Goal: Information Seeking & Learning: Check status

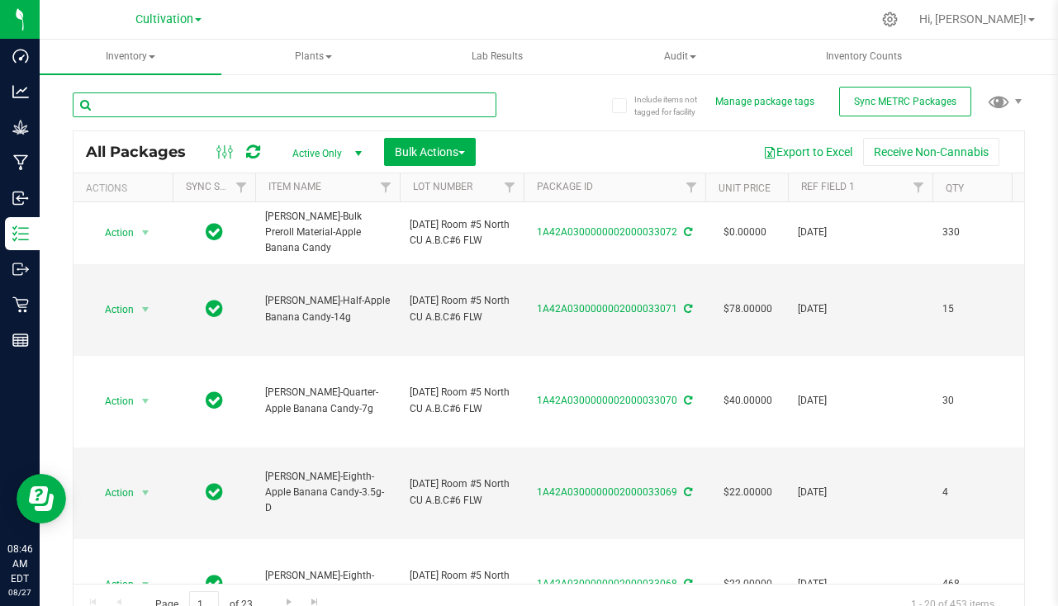
click at [308, 106] on input "text" at bounding box center [285, 104] width 424 height 25
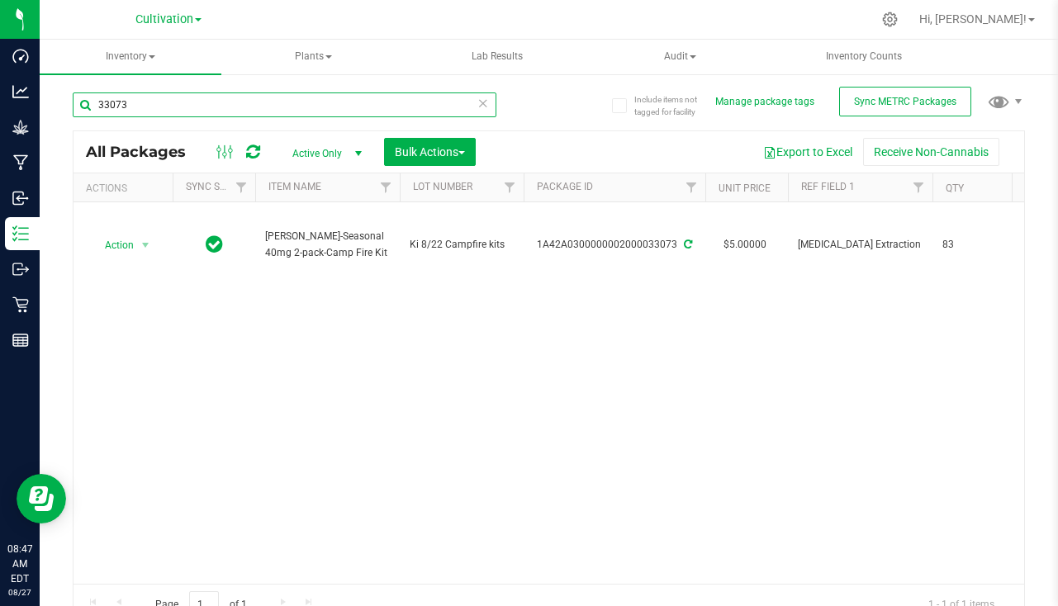
type input "33073"
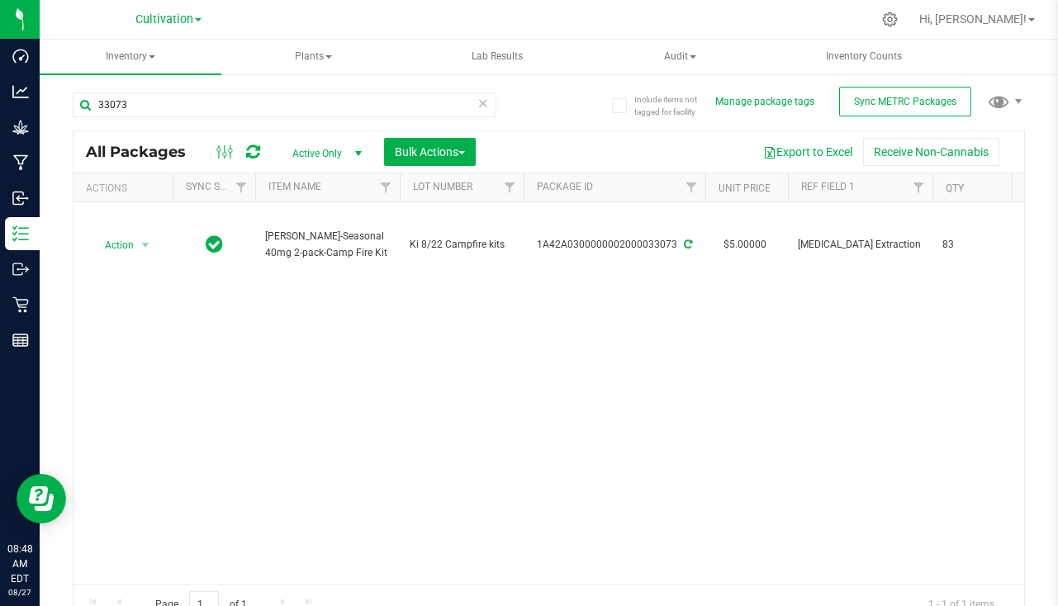
click at [477, 101] on icon at bounding box center [483, 102] width 12 height 20
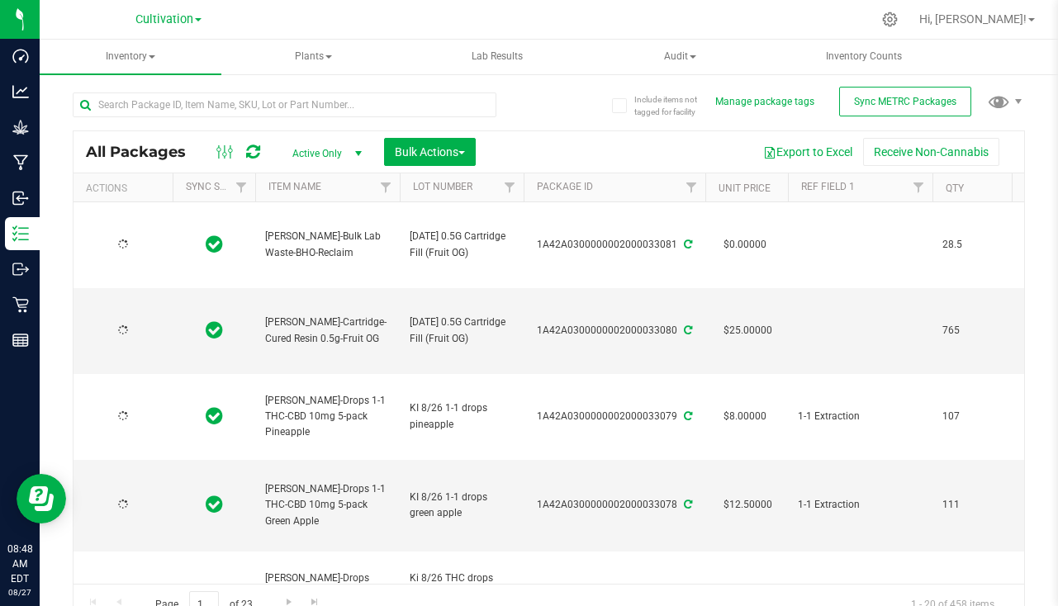
type input "[DATE]"
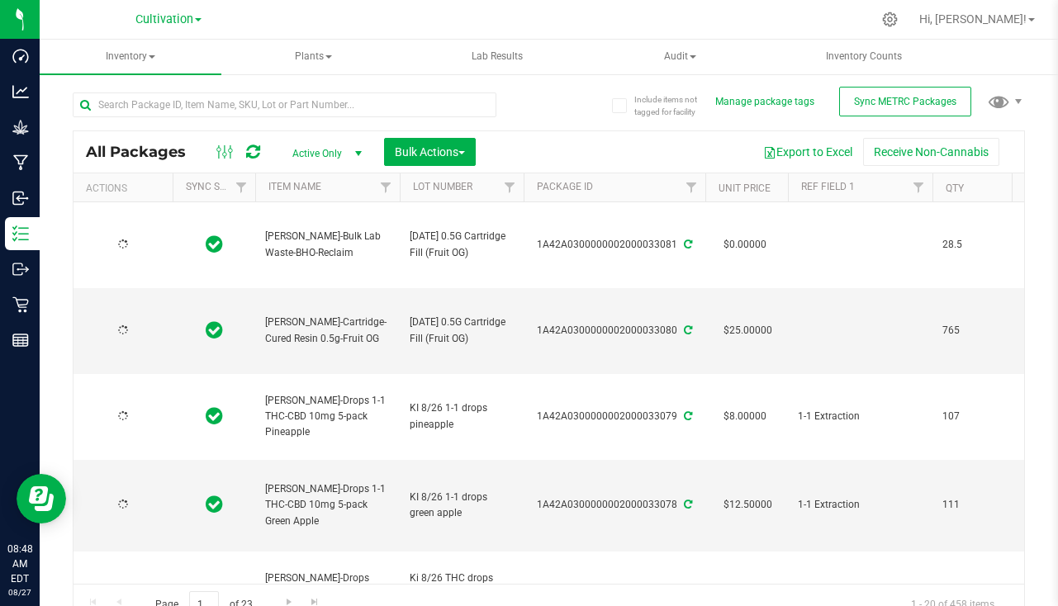
type input "[DATE]"
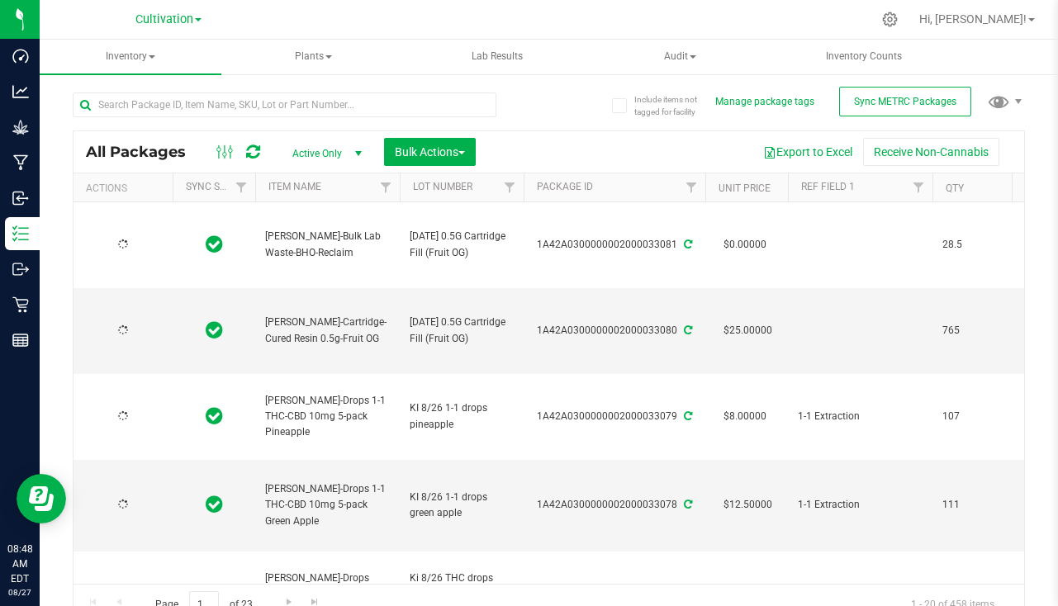
type input "[DATE]"
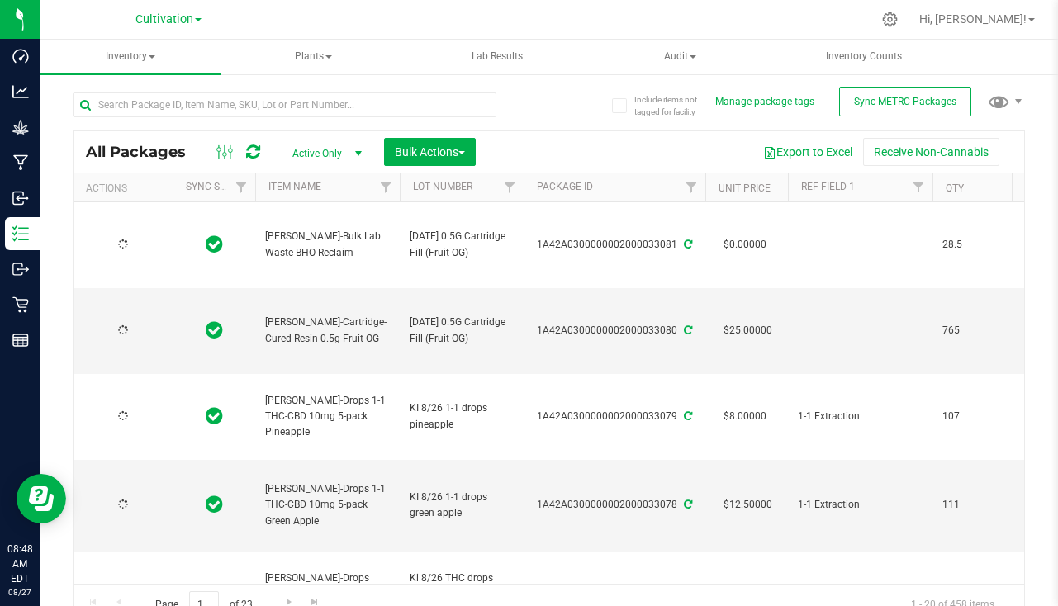
type input "[DATE]"
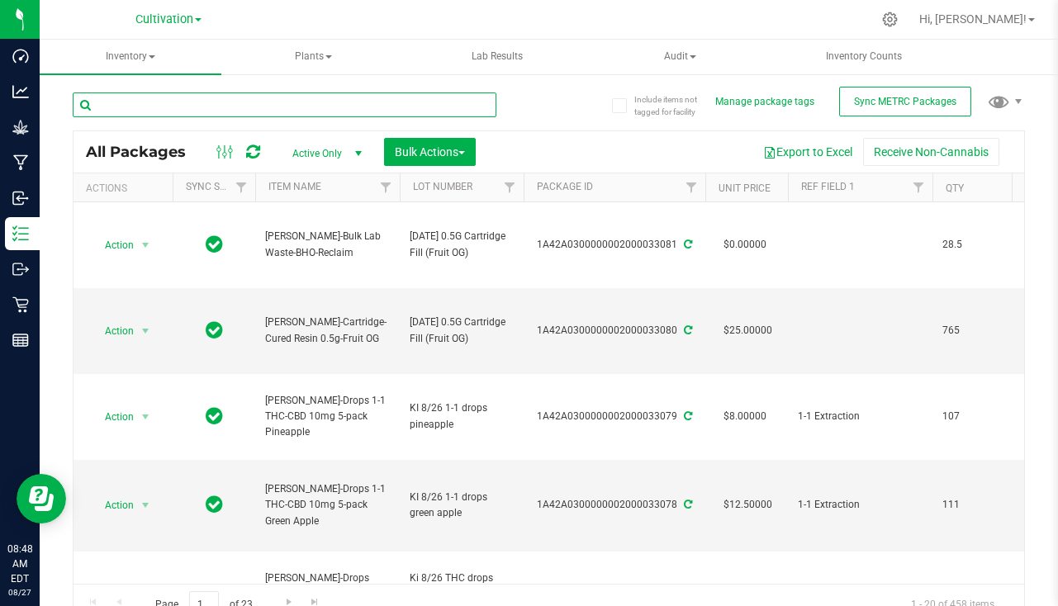
click at [163, 110] on input "text" at bounding box center [285, 104] width 424 height 25
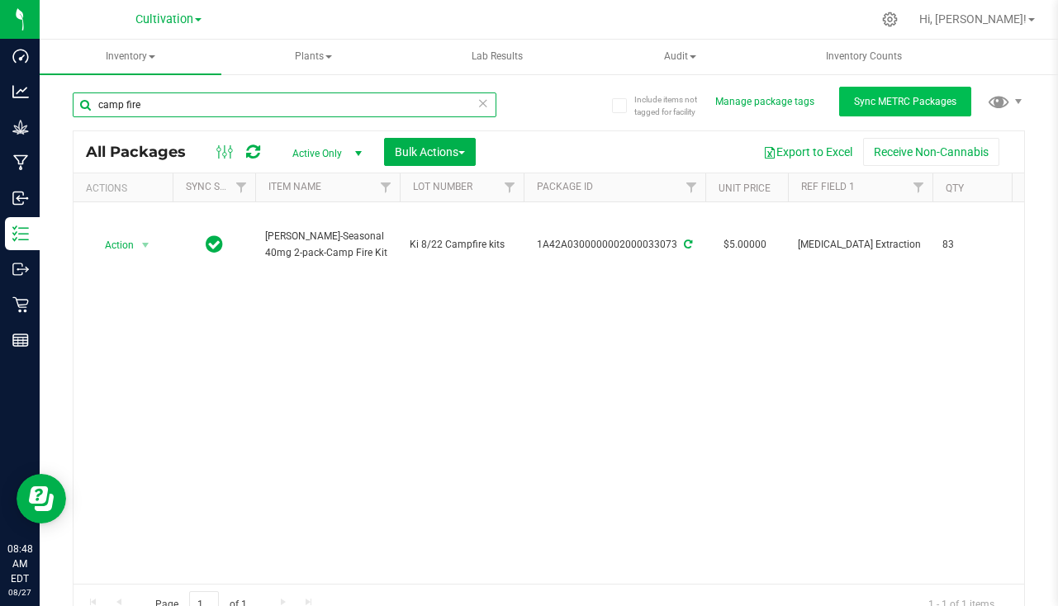
type input "camp fire"
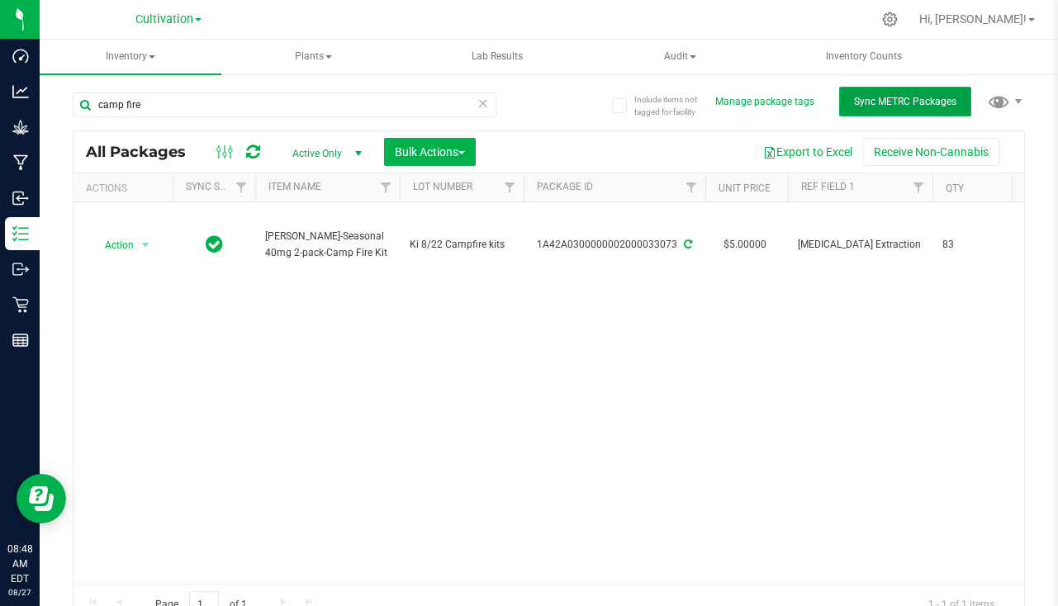
click at [879, 102] on span "Sync METRC Packages" at bounding box center [905, 102] width 102 height 12
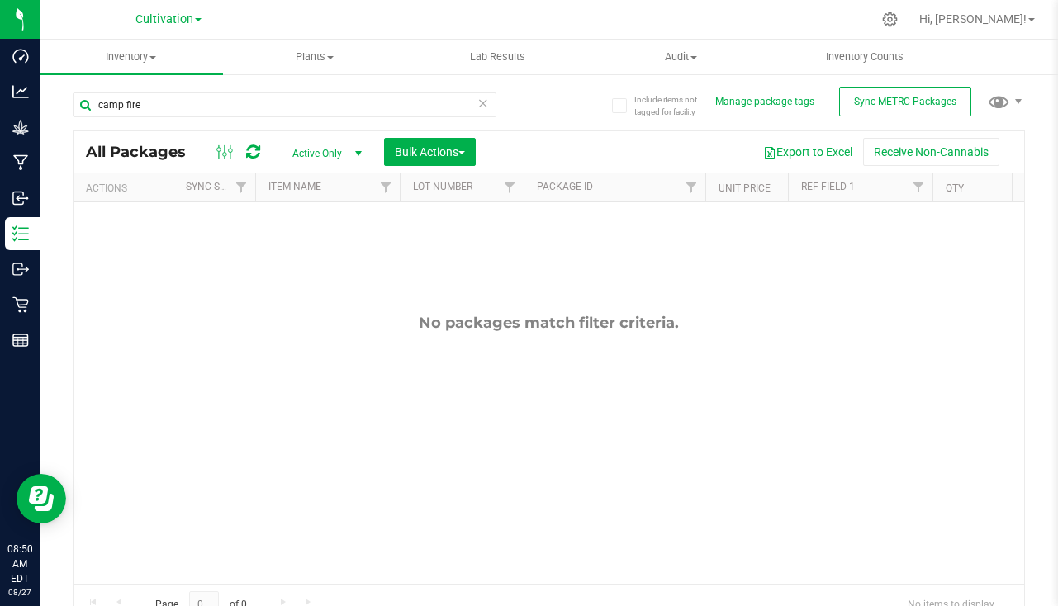
click at [479, 104] on icon at bounding box center [483, 102] width 12 height 20
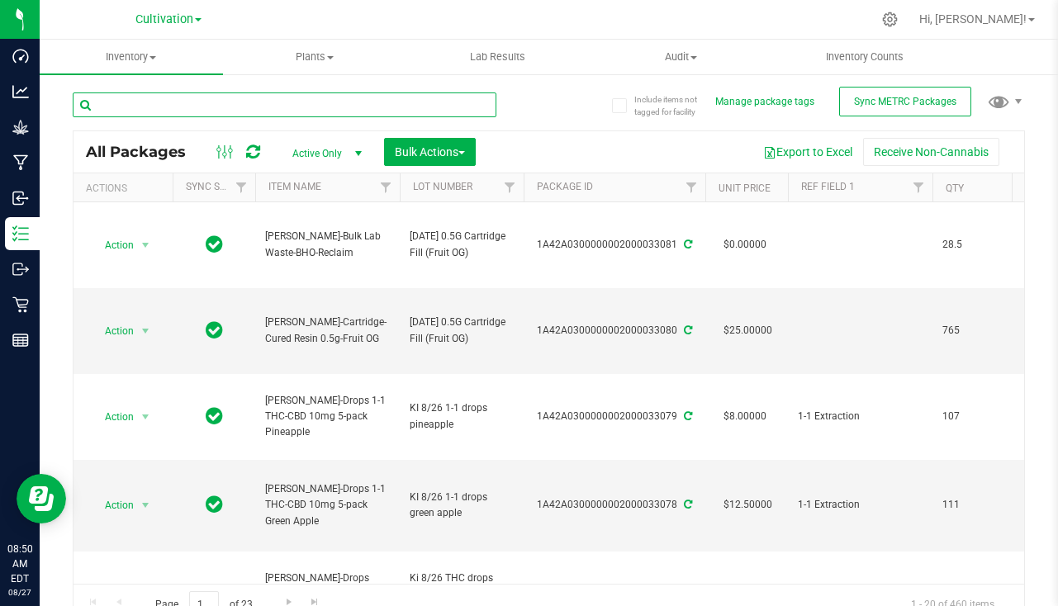
click at [291, 107] on input "text" at bounding box center [285, 104] width 424 height 25
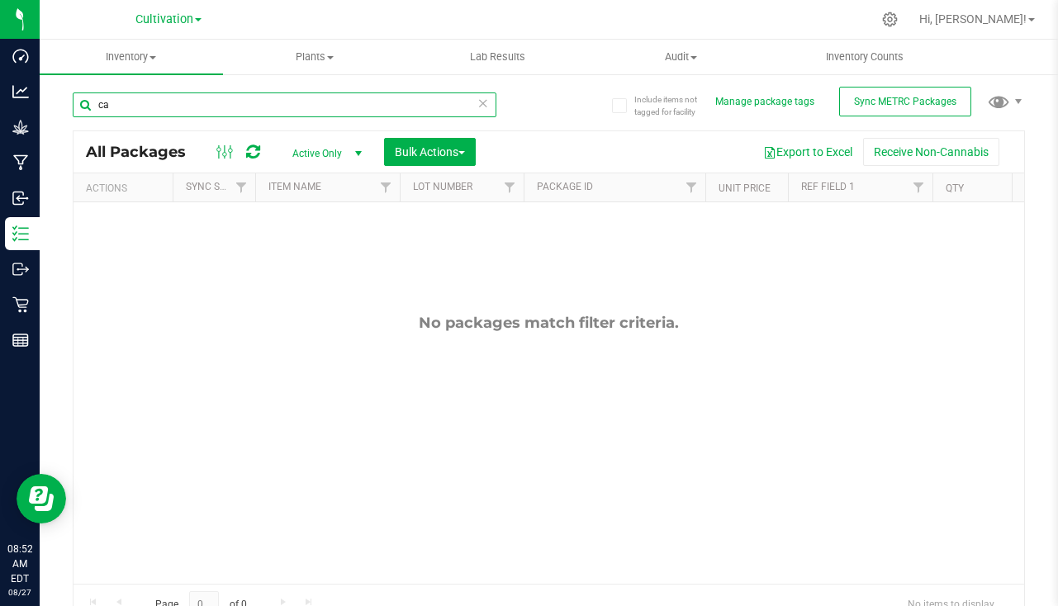
type input "c"
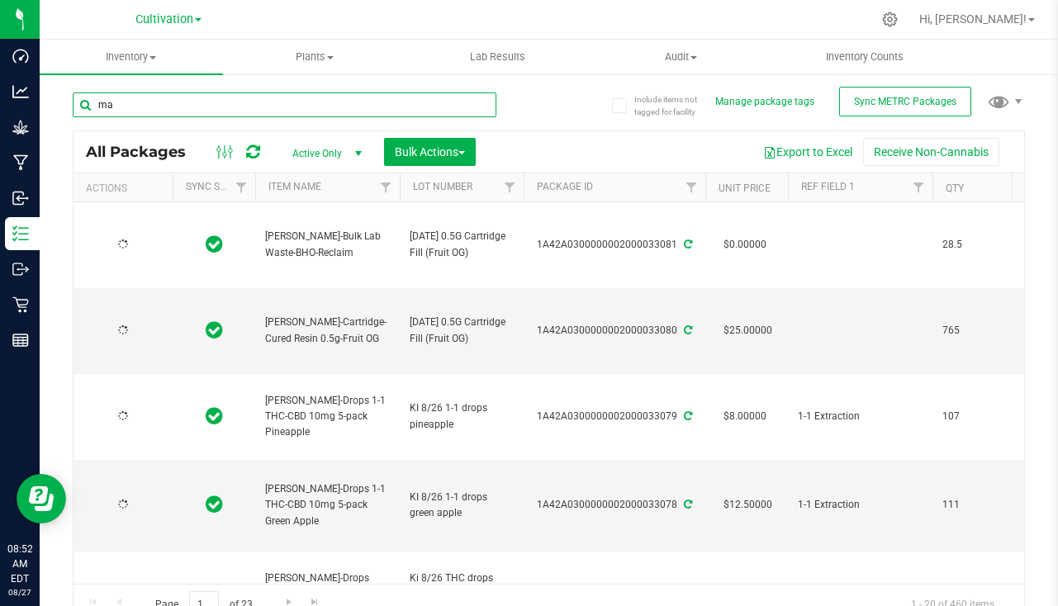
type input "mar"
type input "2025-08-27"
type input "[DATE]"
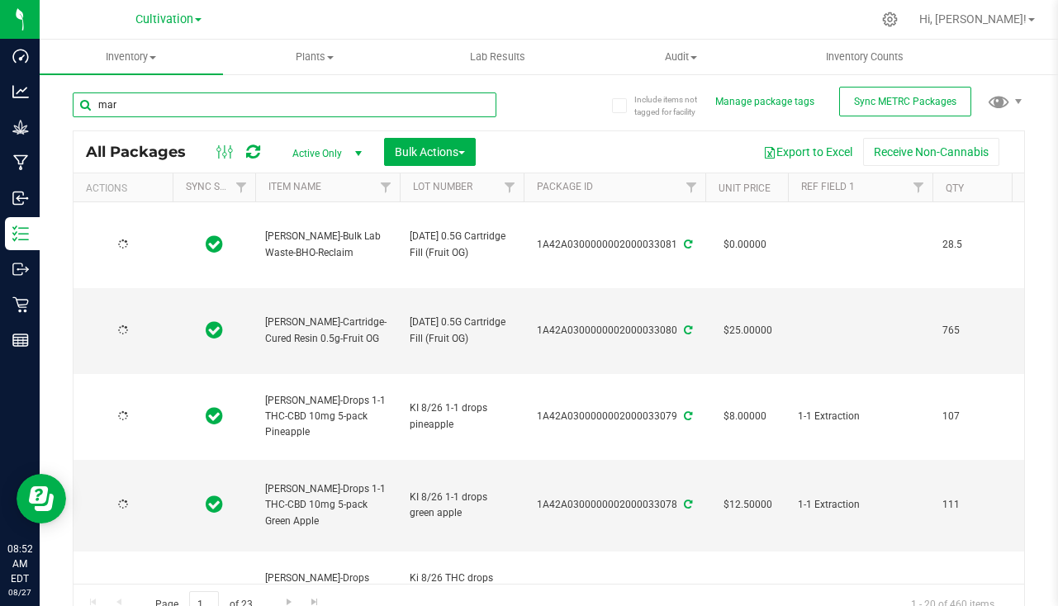
type input "[DATE]"
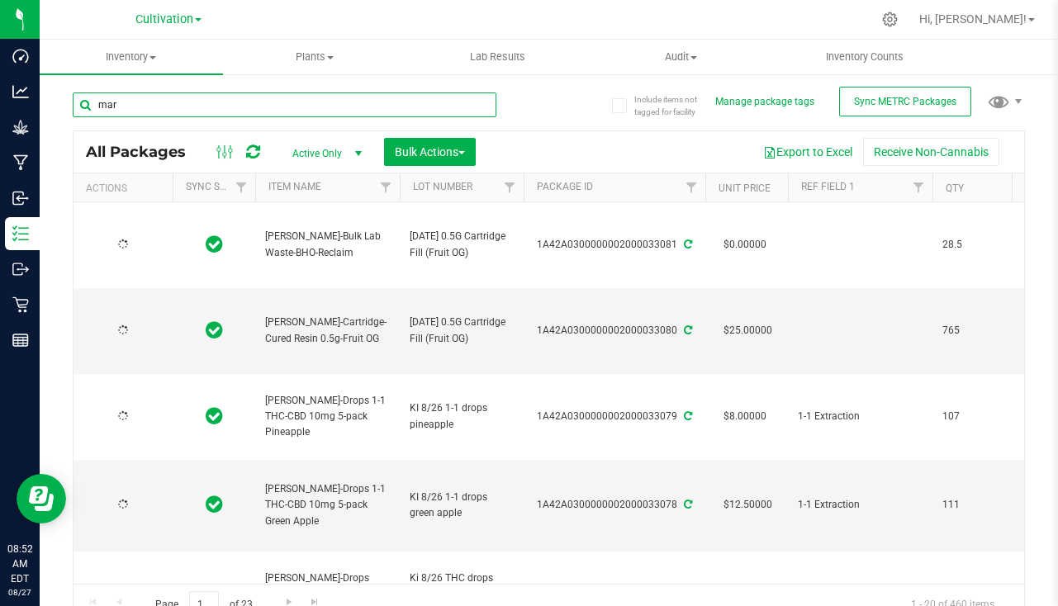
type input "[DATE]"
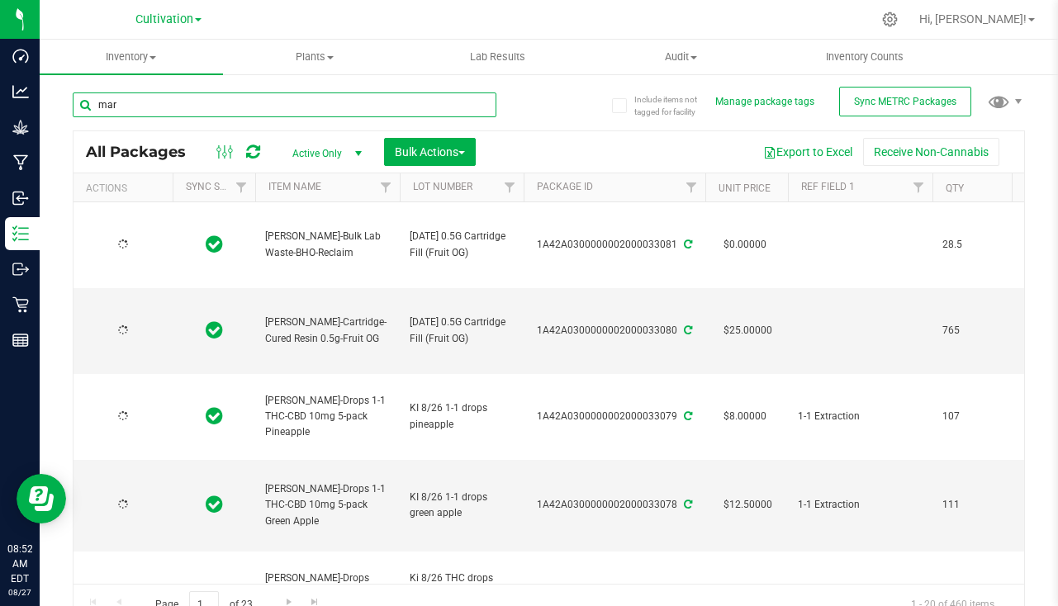
type input "[DATE]"
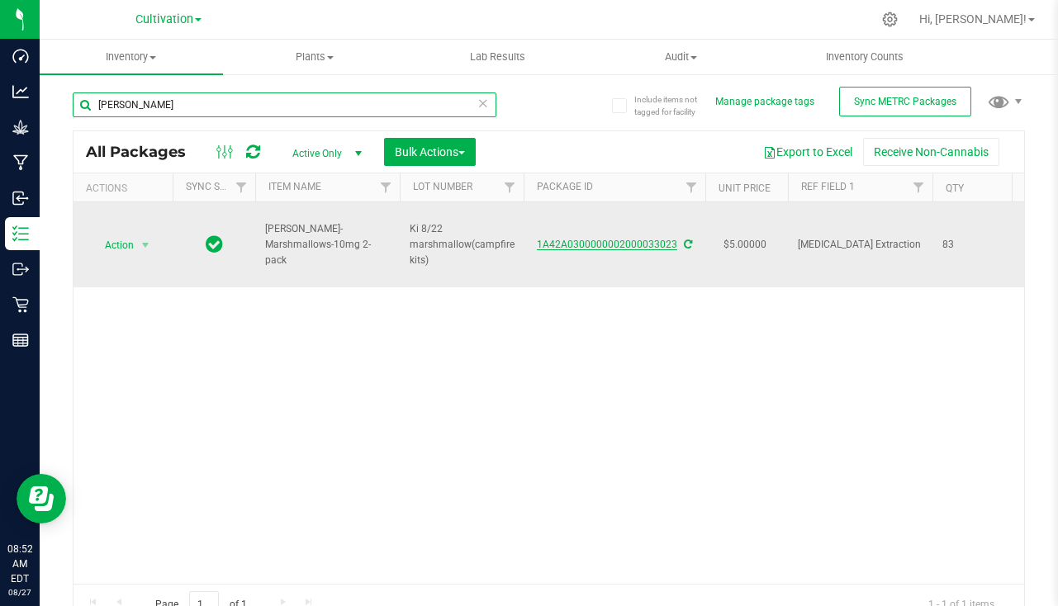
type input "marsh"
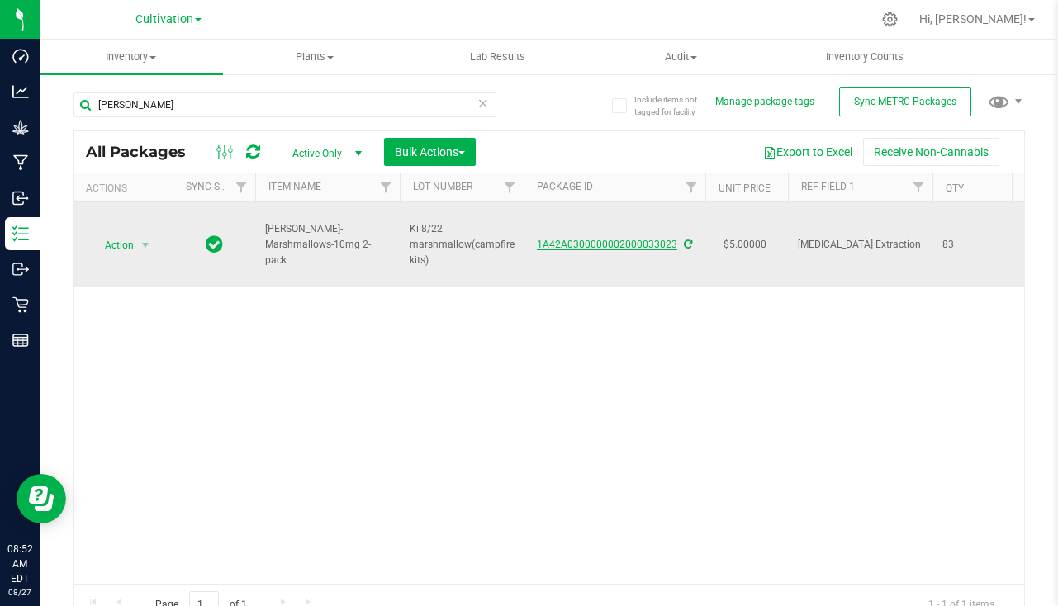
click at [638, 247] on link "1A42A0300000002000033023" at bounding box center [607, 245] width 140 height 12
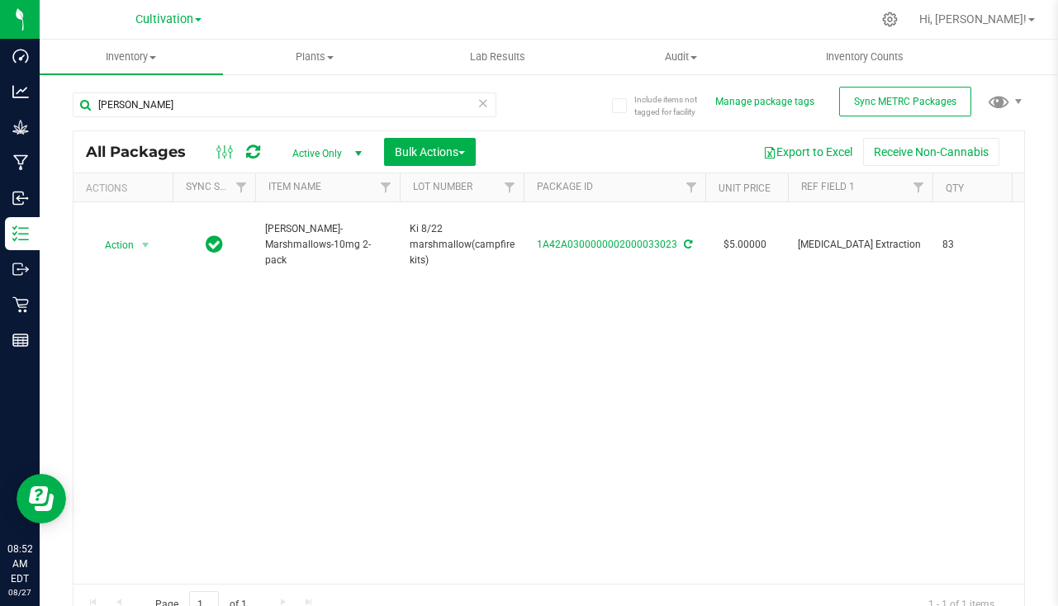
click at [477, 105] on icon at bounding box center [483, 102] width 12 height 20
